Goal: Task Accomplishment & Management: Use online tool/utility

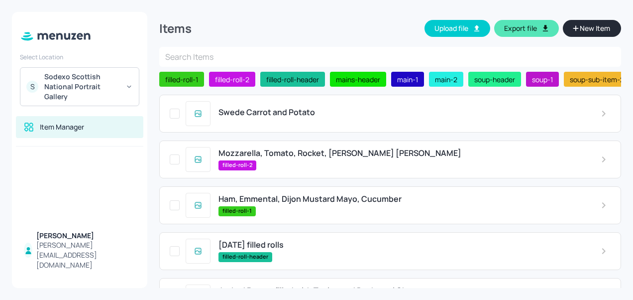
scroll to position [355, 0]
click at [283, 117] on span "Swede Carrot and Potato" at bounding box center [266, 111] width 97 height 9
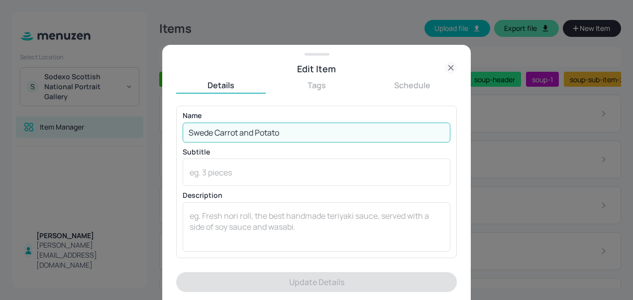
drag, startPoint x: 294, startPoint y: 132, endPoint x: 186, endPoint y: 130, distance: 107.5
click at [186, 130] on input "Swede Carrot and Potato" at bounding box center [317, 132] width 268 height 20
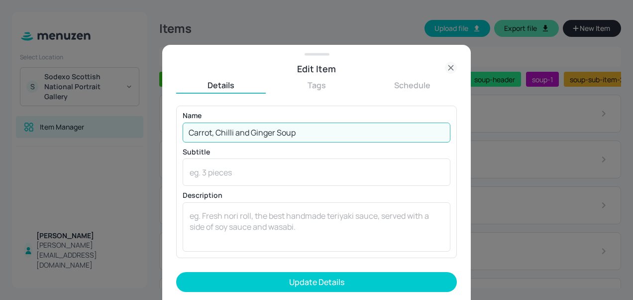
type input "Carrot, Chilli and Ginger Soup"
click at [176, 272] on button "Update Details" at bounding box center [316, 282] width 281 height 20
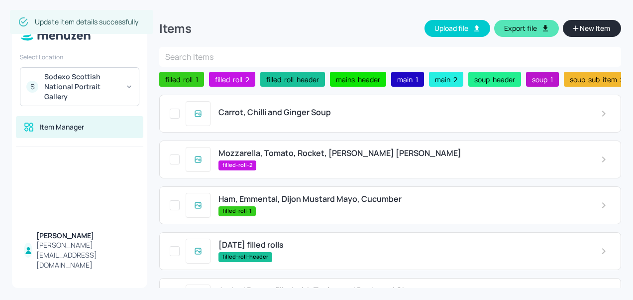
click at [279, 161] on div "Mozzarella, Tomato, Rocket, [PERSON_NAME] [PERSON_NAME] filled-roll-2" at bounding box center [401, 158] width 382 height 21
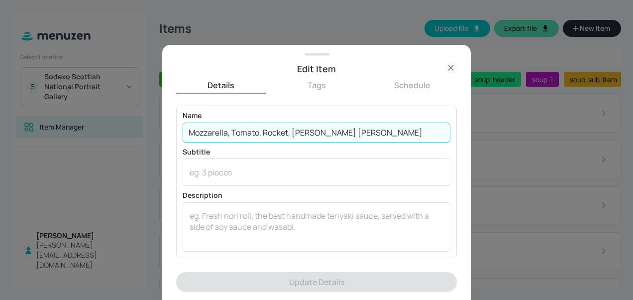
drag, startPoint x: 344, startPoint y: 132, endPoint x: 208, endPoint y: 134, distance: 136.3
click at [208, 134] on input "Mozzarella, Tomato, Rocket, [PERSON_NAME] [PERSON_NAME]" at bounding box center [317, 132] width 268 height 20
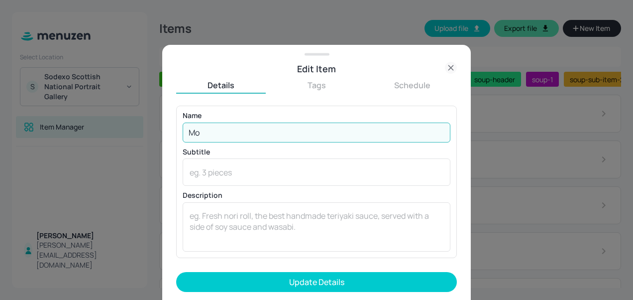
type input "M"
type input "Egg Mayo with Chive, Cucumber, Rocket"
click at [176, 272] on button "Update Details" at bounding box center [316, 282] width 281 height 20
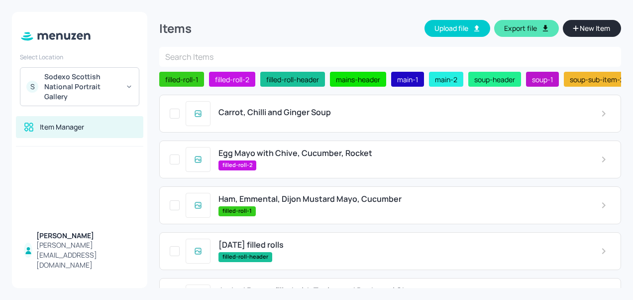
click at [284, 199] on span "Ham, Emmental, Dijon Mustard Mayo, Cucumber" at bounding box center [309, 198] width 183 height 9
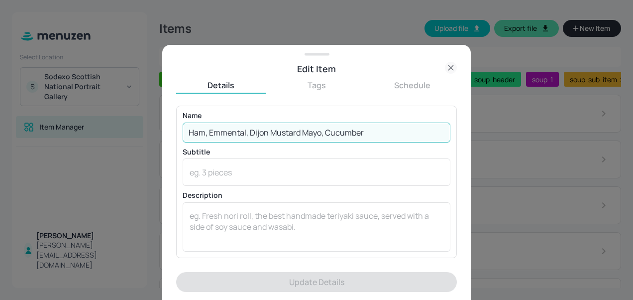
drag, startPoint x: 368, startPoint y: 132, endPoint x: 185, endPoint y: 142, distance: 183.9
click at [185, 142] on div "Name Ham, Emmental, Dijon Mustard Mayo, Cucumber ​ Subtitle x ​ Description x ​" at bounding box center [317, 181] width 268 height 139
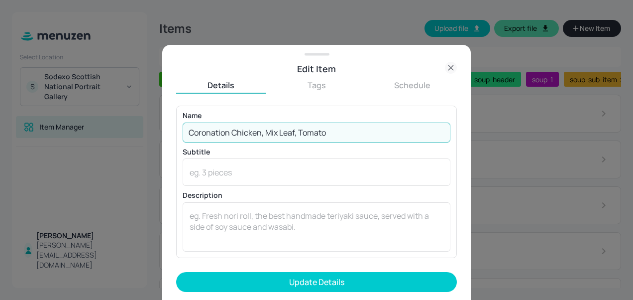
type input "Coronation Chicken, Mix Leaf, Tomato"
click at [176, 272] on button "Update Details" at bounding box center [316, 282] width 281 height 20
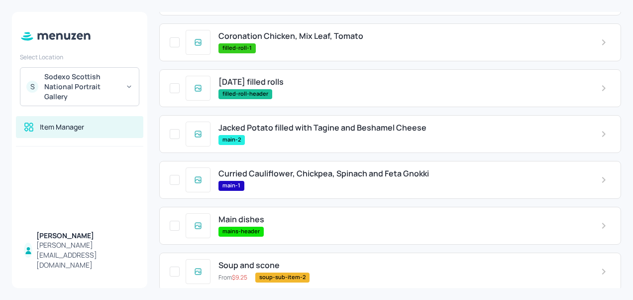
scroll to position [164, 0]
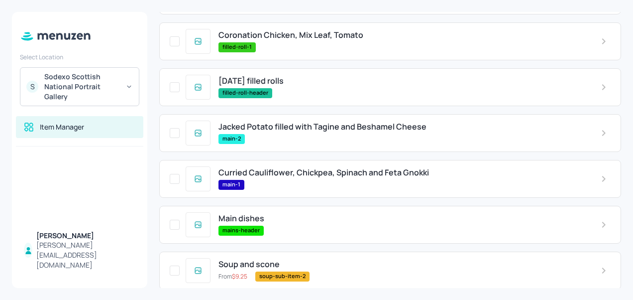
click at [315, 175] on span "Curried Cauliflower, Chickpea, Spinach and Feta Gnokki" at bounding box center [323, 172] width 210 height 9
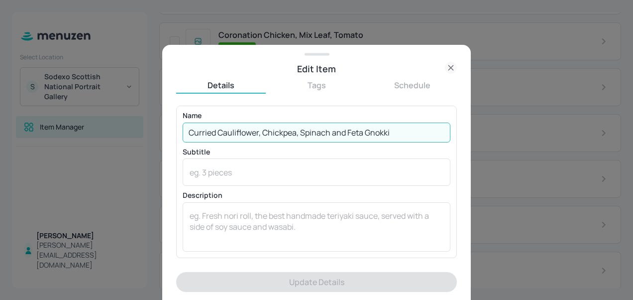
drag, startPoint x: 408, startPoint y: 133, endPoint x: 179, endPoint y: 141, distance: 229.0
click at [179, 141] on div "Name Curried Cauliflower, Chickpea, Spinach and Feta Gnokki ​ Subtitle x ​ Desc…" at bounding box center [316, 181] width 281 height 152
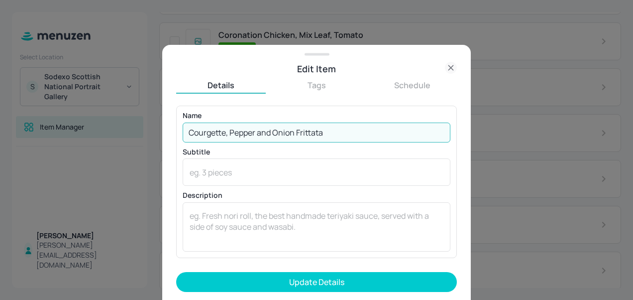
click at [269, 132] on input "Courgette, Pepper and Onion Frittata" at bounding box center [317, 132] width 268 height 20
click at [309, 132] on input "Courgette, Pepper, [PERSON_NAME] and [PERSON_NAME]" at bounding box center [317, 132] width 268 height 20
type input "Courgette, Pepper and Onion Frittata"
click at [176, 272] on button "Update Details" at bounding box center [316, 282] width 281 height 20
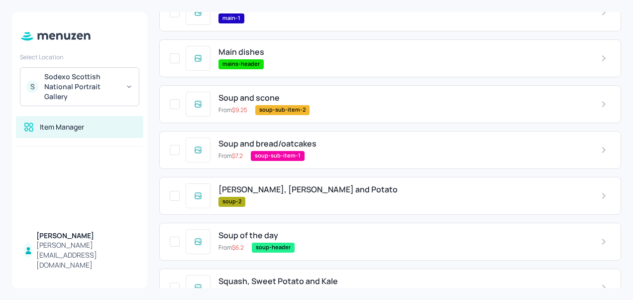
scroll to position [355, 0]
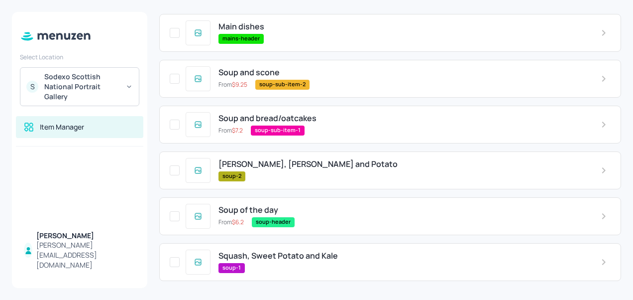
click at [270, 170] on div "Swede, Carrot and Potato soup-2" at bounding box center [401, 169] width 382 height 21
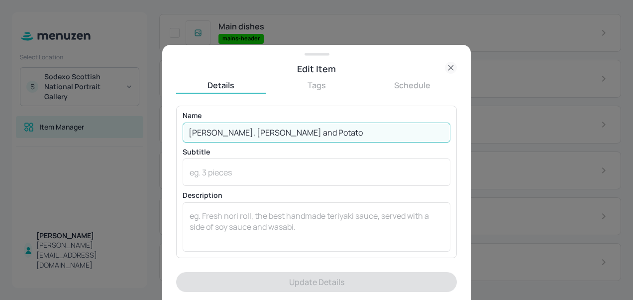
drag, startPoint x: 285, startPoint y: 130, endPoint x: 175, endPoint y: 127, distance: 109.5
click at [175, 127] on div "Edit Item Details Tags Schedule Name [PERSON_NAME], Carrot and Potato ​ Subtitl…" at bounding box center [316, 172] width 308 height 255
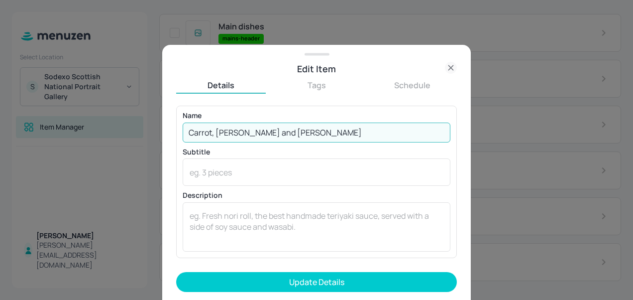
type input "Carrot, [PERSON_NAME] and [PERSON_NAME]"
click at [176, 272] on button "Update Details" at bounding box center [316, 282] width 281 height 20
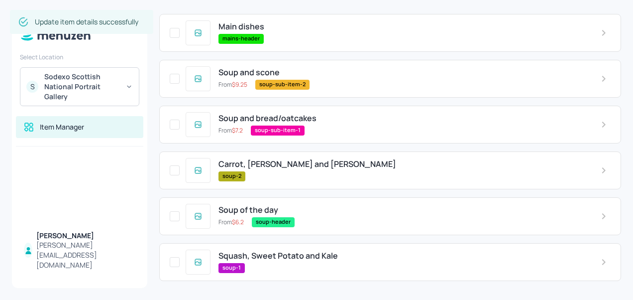
click at [260, 253] on span "Squash, Sweet Potato and Kale" at bounding box center [277, 255] width 119 height 9
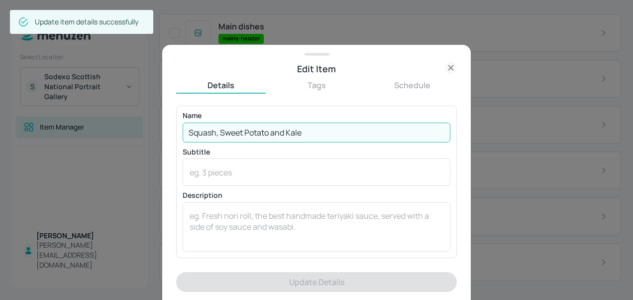
drag, startPoint x: 312, startPoint y: 135, endPoint x: 160, endPoint y: 157, distance: 153.9
click at [160, 157] on div "Edit Item Details Tags Schedule Name Squash, Sweet Potato and Kale ​ Subtitle x…" at bounding box center [316, 150] width 633 height 300
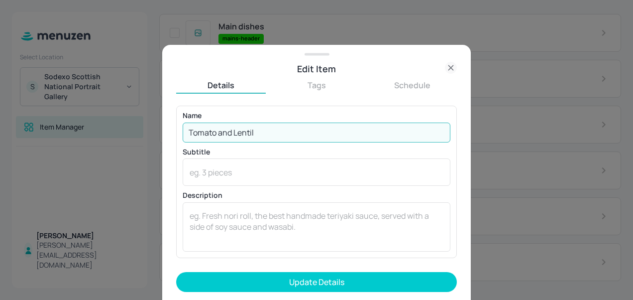
type input "Tomato and Lentil"
click at [176, 272] on button "Update Details" at bounding box center [316, 282] width 281 height 20
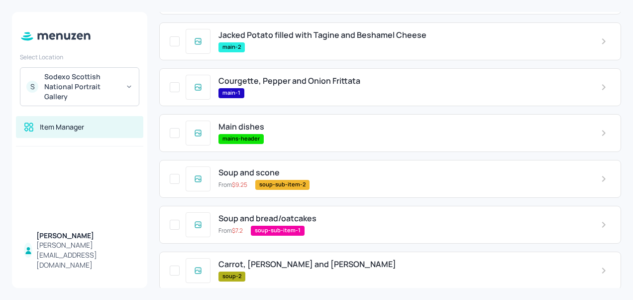
scroll to position [218, 0]
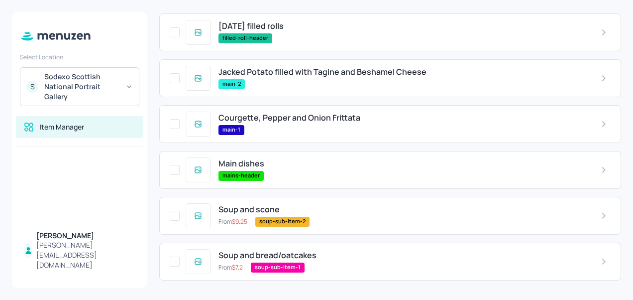
click at [318, 79] on div "Jacked Potato filled with Tagine and Beshamel Cheese main-2" at bounding box center [401, 77] width 382 height 21
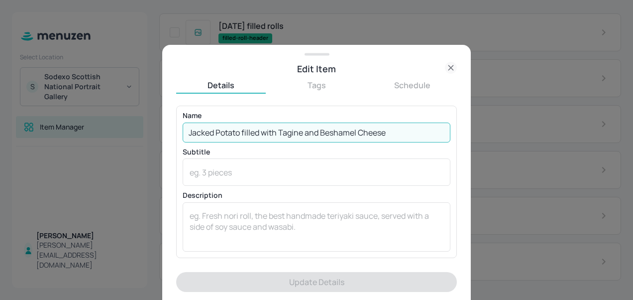
drag, startPoint x: 398, startPoint y: 133, endPoint x: 186, endPoint y: 127, distance: 211.5
click at [186, 127] on input "Jacked Potato filled with Tagine and Beshamel Cheese" at bounding box center [317, 132] width 268 height 20
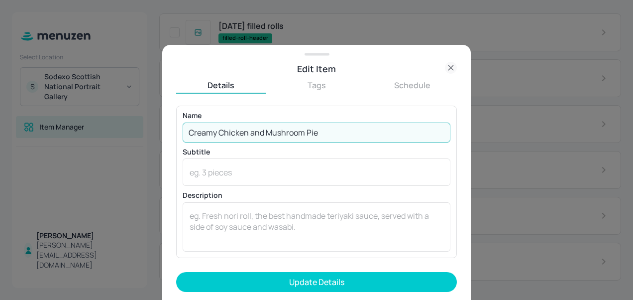
type input "Creamy Chicken and Mushroom Pie"
click at [176, 272] on button "Update Details" at bounding box center [316, 282] width 281 height 20
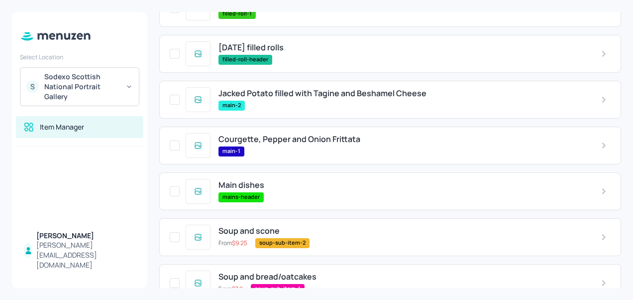
scroll to position [199, 0]
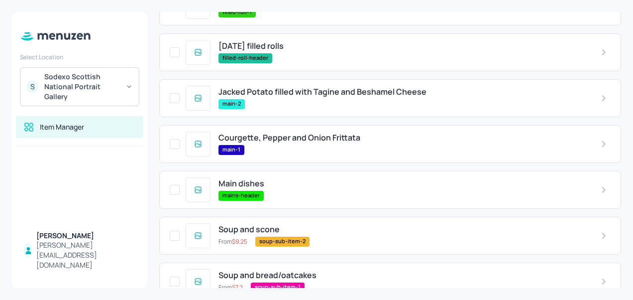
click at [325, 97] on span "Jacked Potato filled with Tagine and Beshamel Cheese" at bounding box center [322, 91] width 208 height 9
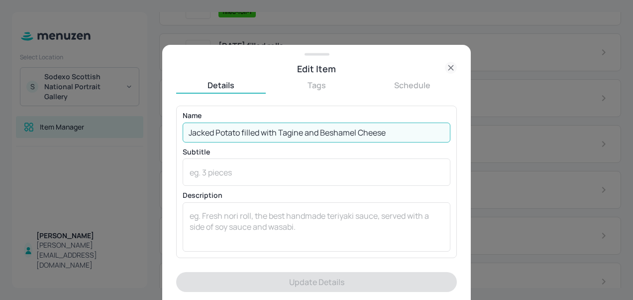
drag, startPoint x: 408, startPoint y: 135, endPoint x: 188, endPoint y: 133, distance: 220.4
click at [188, 133] on input "Jacked Potato filled with Tagine and Beshamel Cheese" at bounding box center [317, 132] width 268 height 20
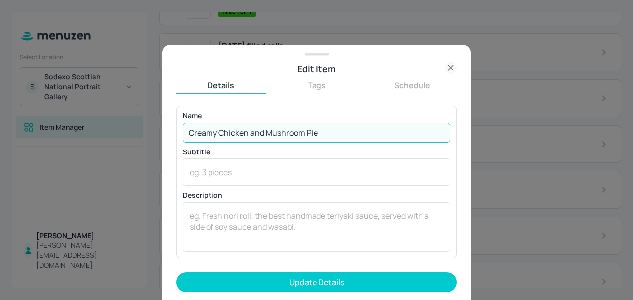
type input "Creamy Chicken and Mushroom Pie"
click at [176, 272] on button "Update Details" at bounding box center [316, 282] width 281 height 20
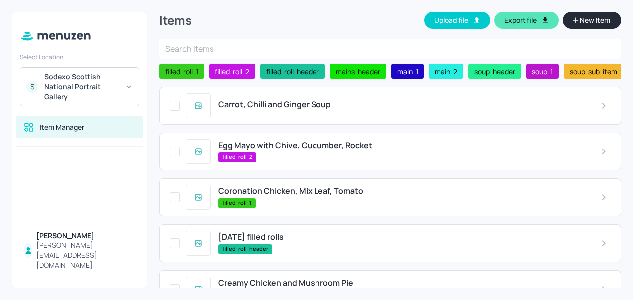
scroll to position [0, 0]
